Goal: Information Seeking & Learning: Learn about a topic

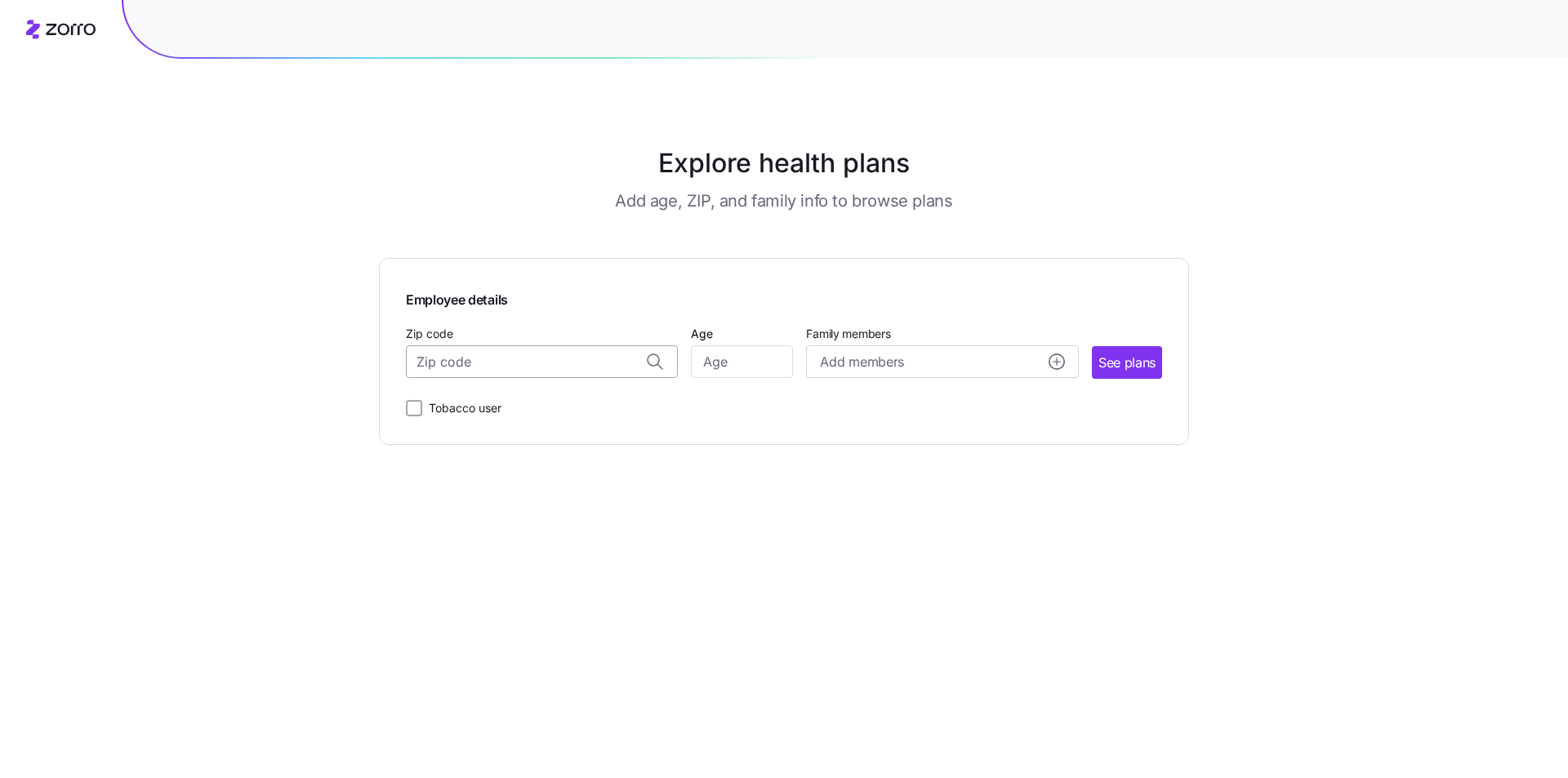
click at [452, 364] on input "Zip code" at bounding box center [542, 362] width 272 height 33
click at [546, 408] on span "18222, [GEOGRAPHIC_DATA], [GEOGRAPHIC_DATA]" at bounding box center [539, 404] width 229 height 20
type input "18222, [GEOGRAPHIC_DATA], [GEOGRAPHIC_DATA]"
click at [412, 407] on input "Tobacco user" at bounding box center [413, 408] width 16 height 16
checkbox input "true"
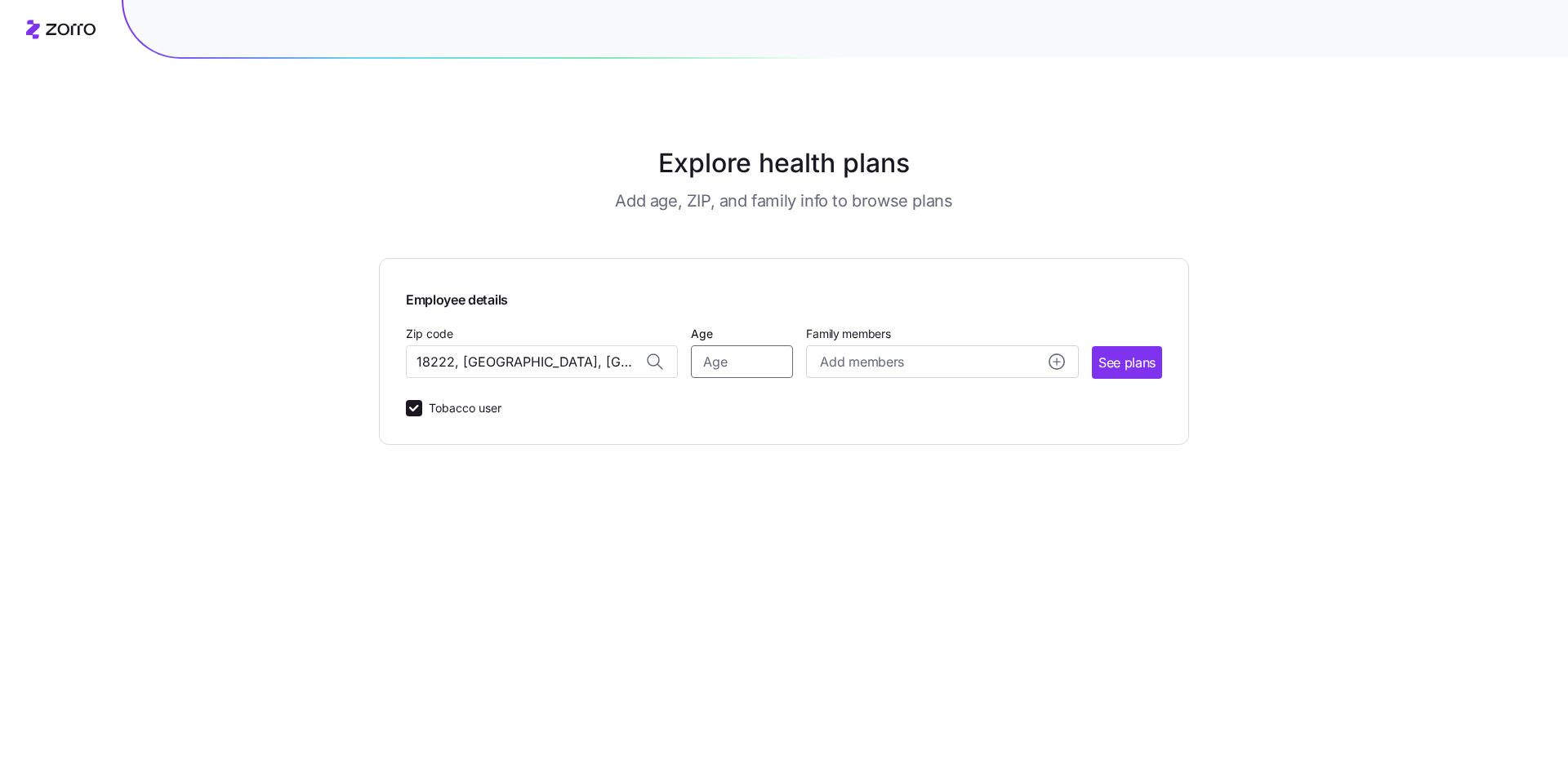
click at [712, 361] on input "Age" at bounding box center [742, 362] width 102 height 33
type input "54"
click at [1118, 371] on span "See plans" at bounding box center [1127, 362] width 57 height 20
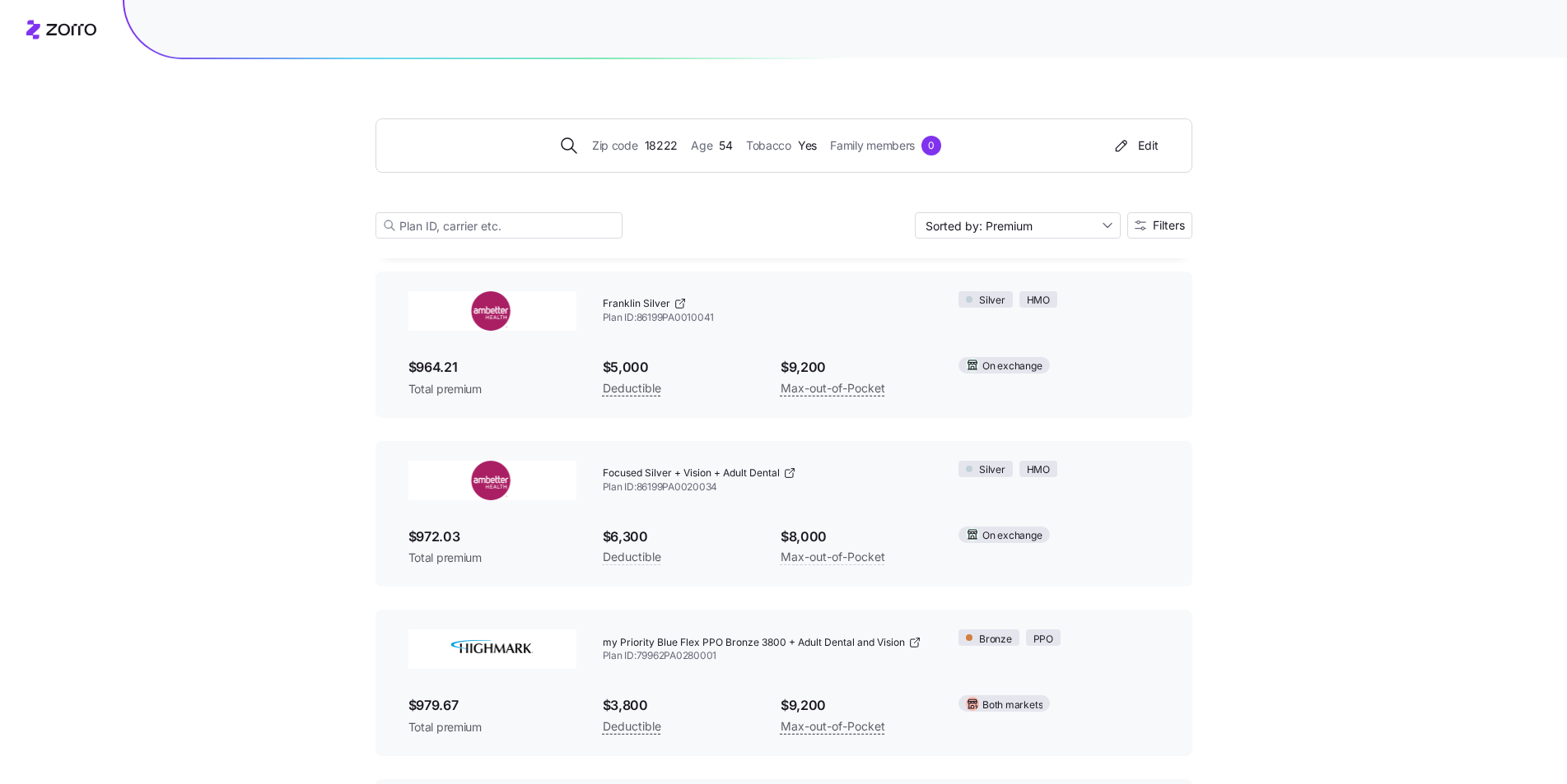
scroll to position [7077, 0]
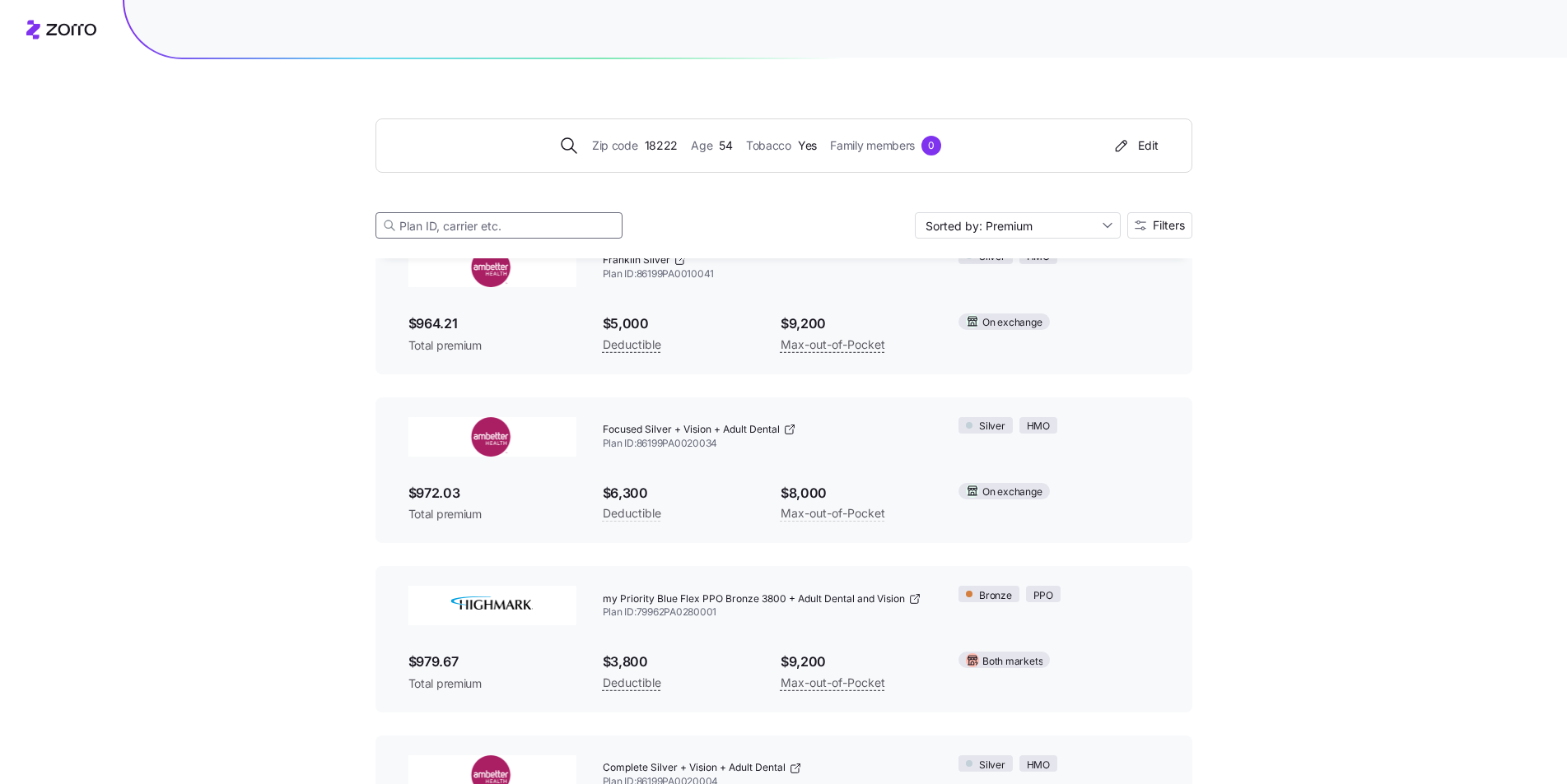
click at [409, 229] on input at bounding box center [499, 225] width 247 height 26
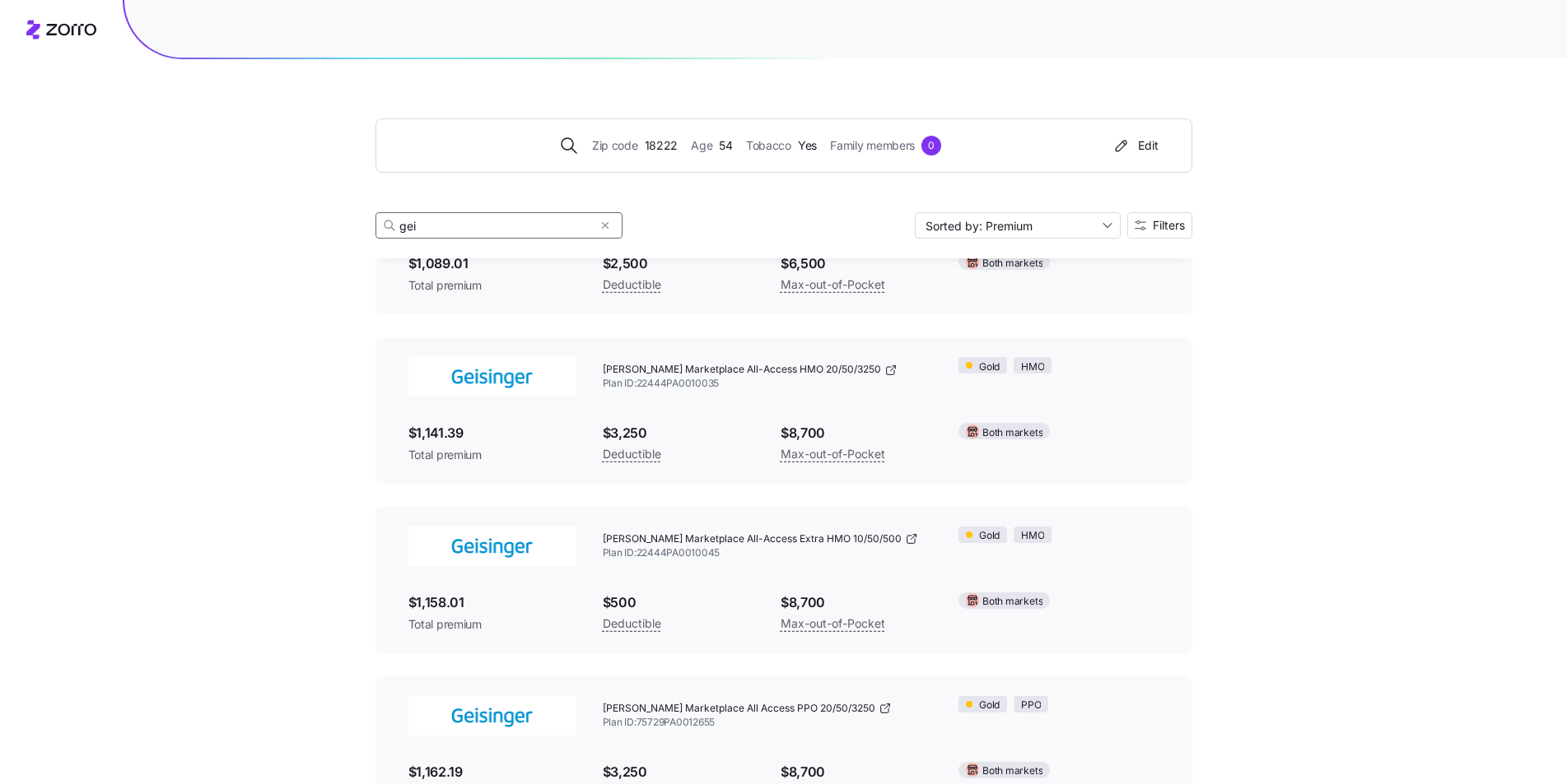
scroll to position [1810, 0]
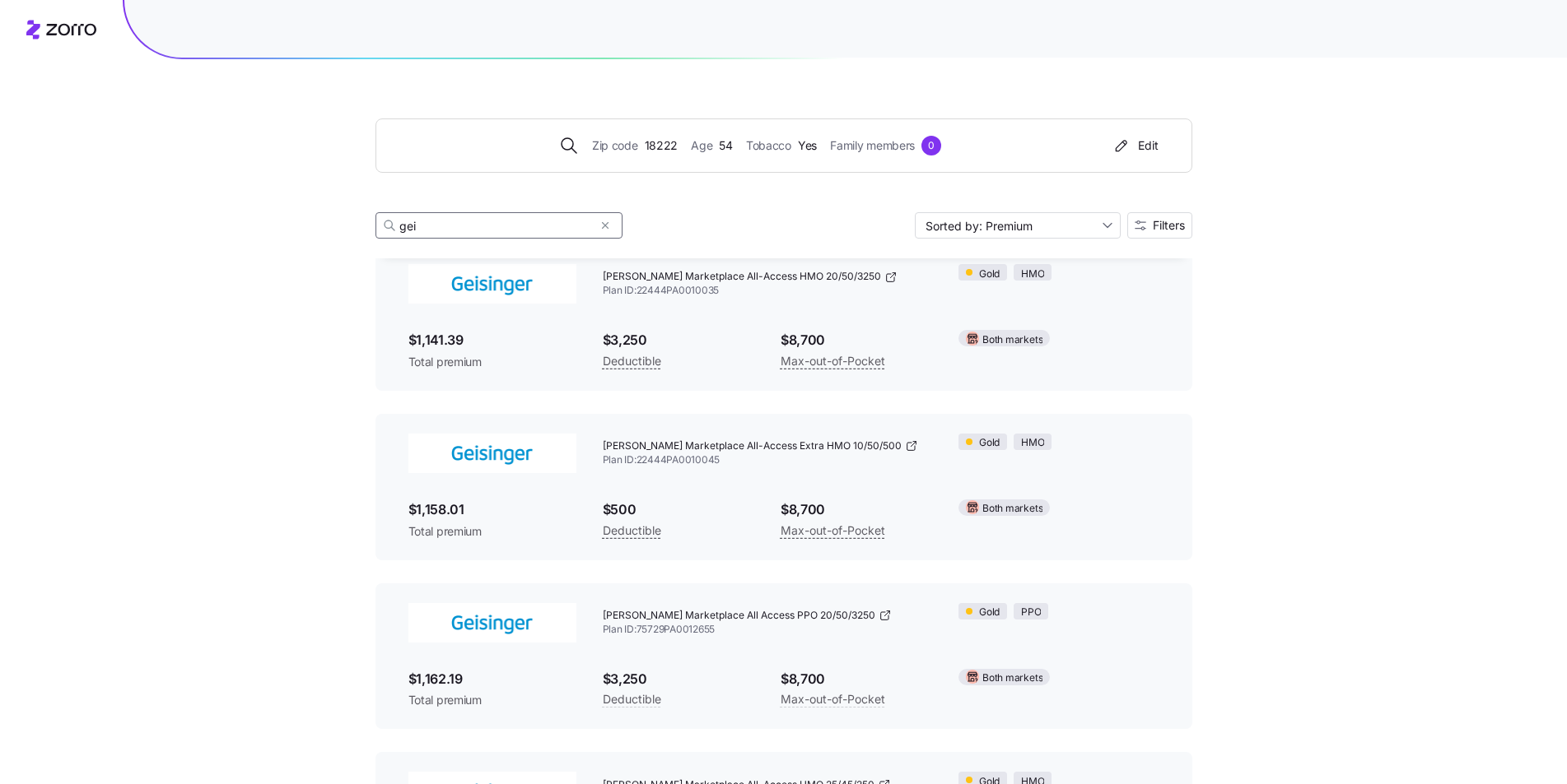
type input "gei"
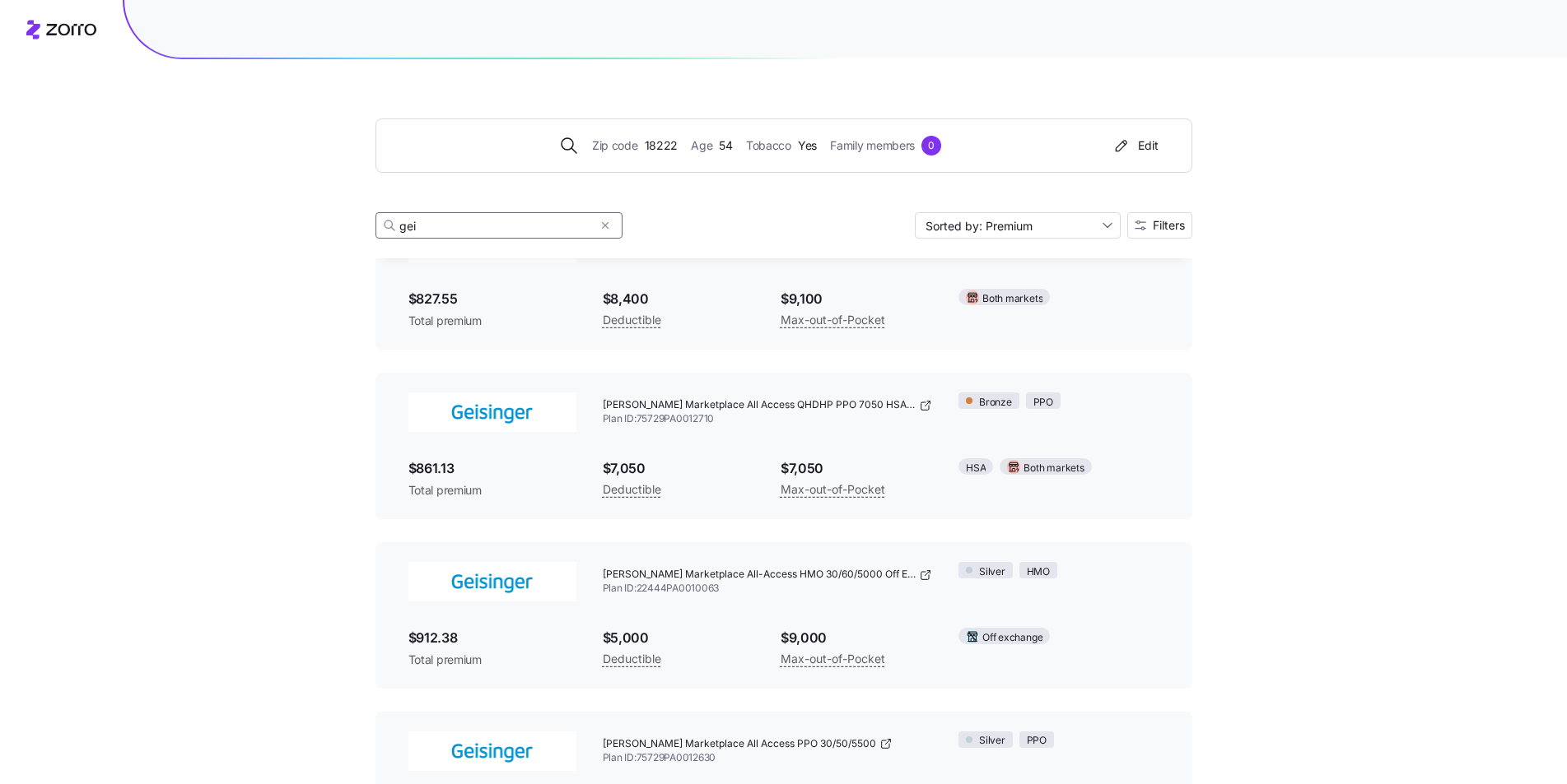
scroll to position [740, 0]
